Goal: Navigation & Orientation: Find specific page/section

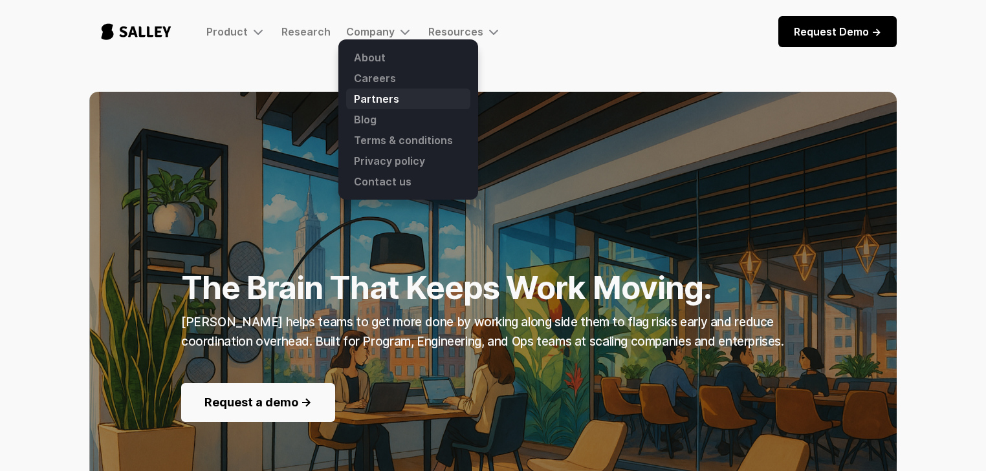
click at [370, 93] on link "Partners" at bounding box center [408, 99] width 124 height 21
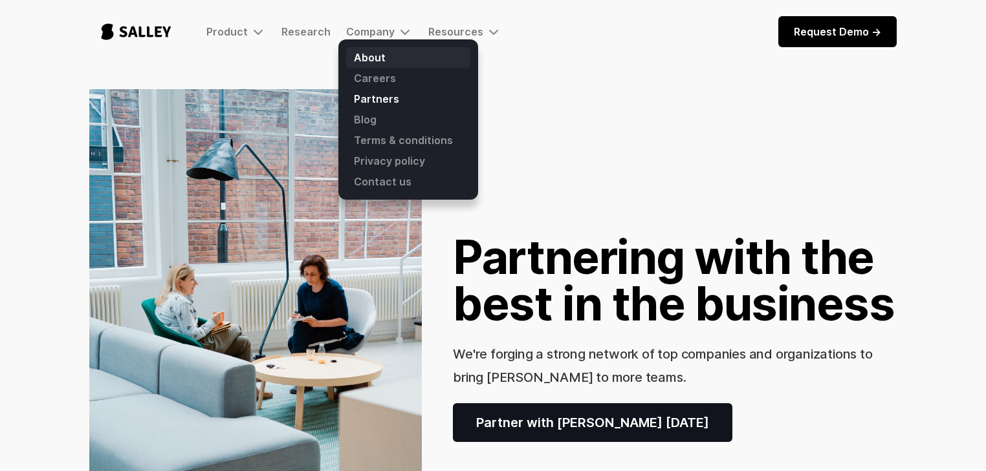
click at [366, 53] on link "About" at bounding box center [408, 57] width 124 height 21
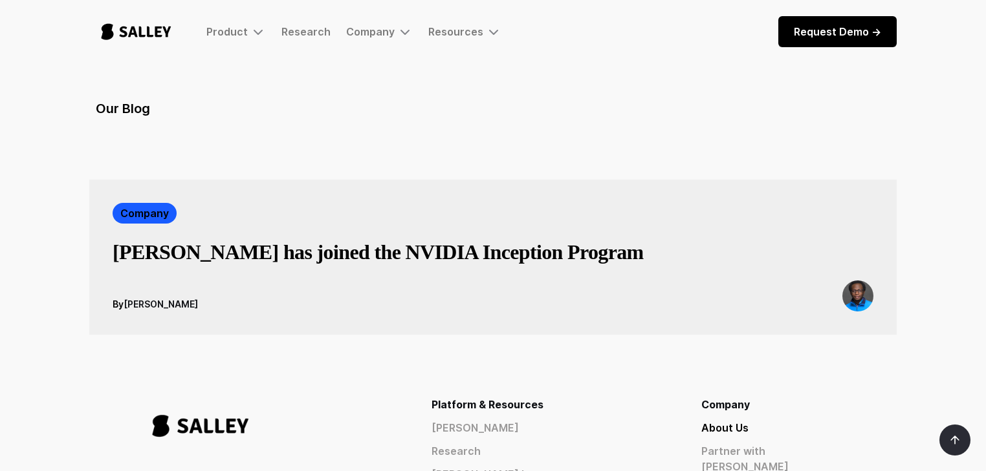
scroll to position [2319, 0]
